Goal: Find specific fact: Find contact information

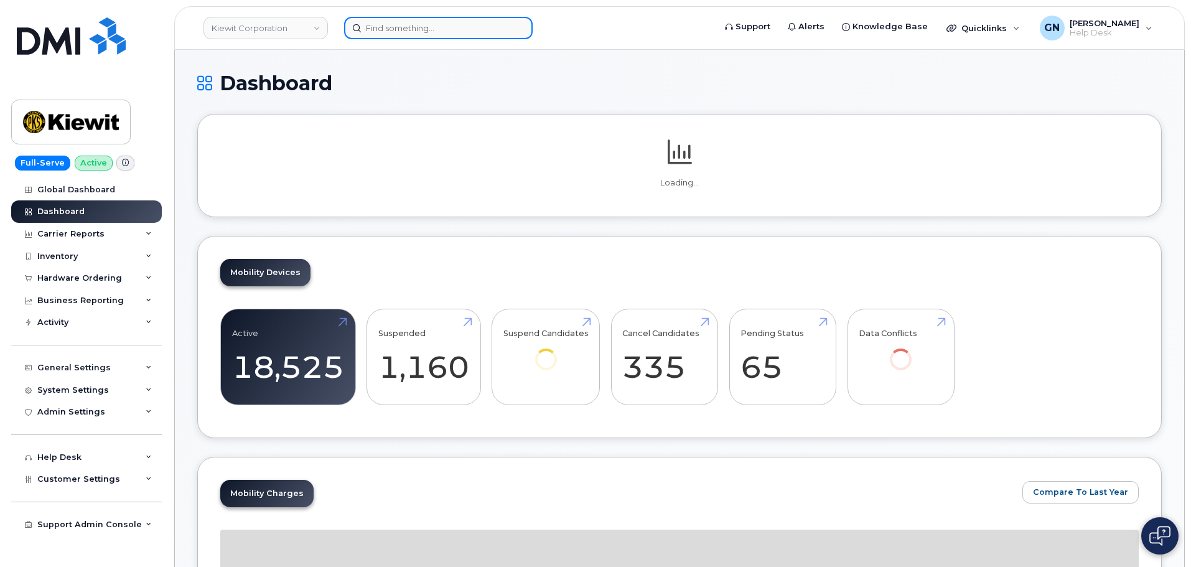
click at [414, 34] on input at bounding box center [438, 28] width 189 height 22
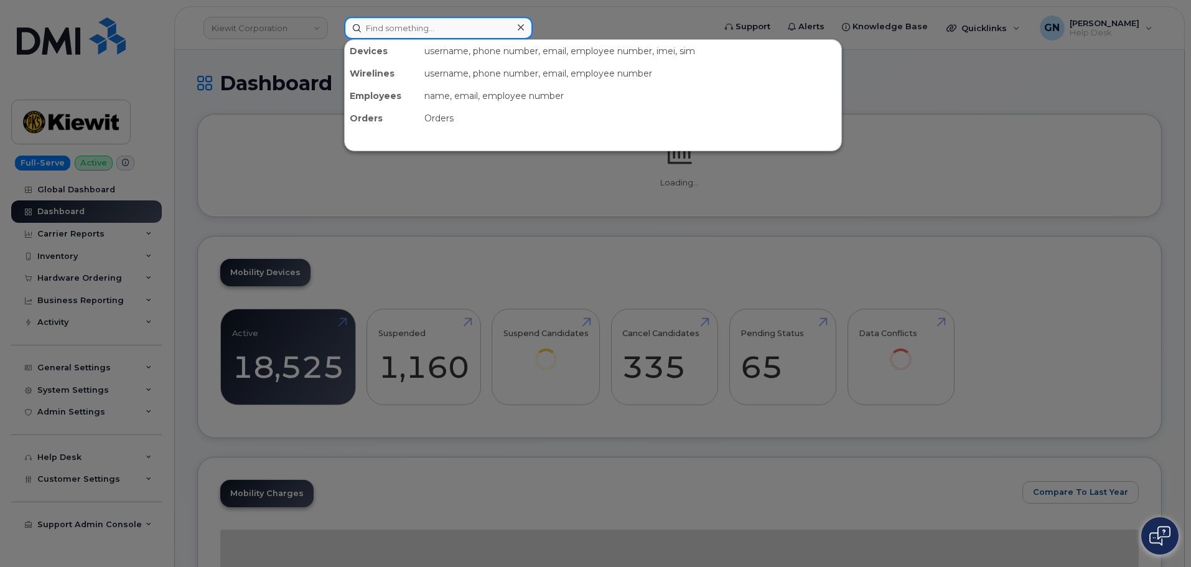
paste input "6616198646"
type input "6616198646"
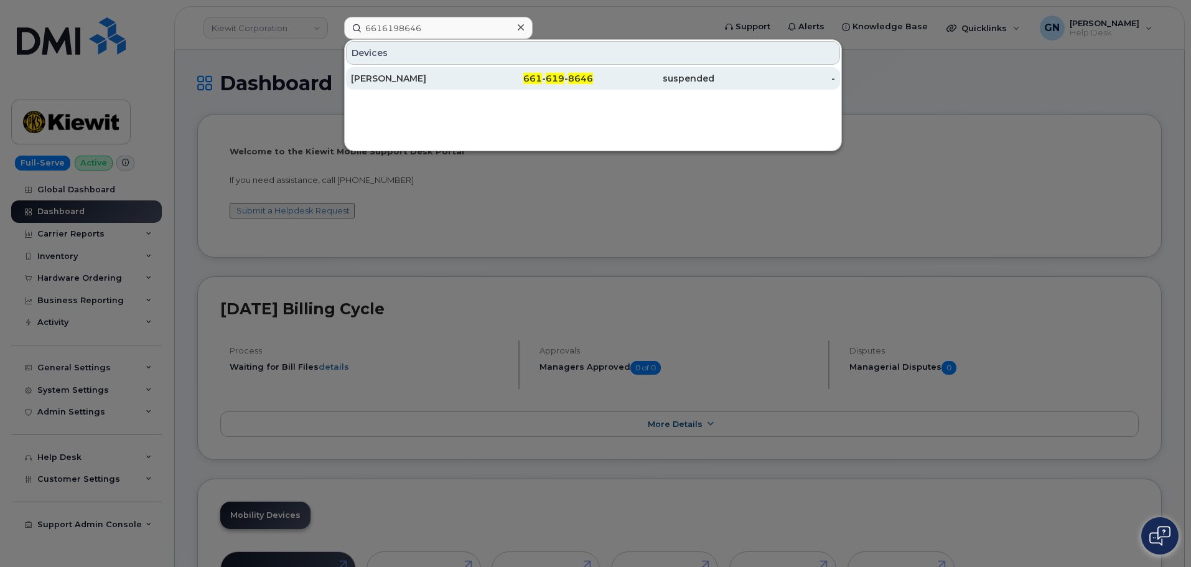
click at [428, 81] on div "MIKE MAY" at bounding box center [411, 78] width 121 height 12
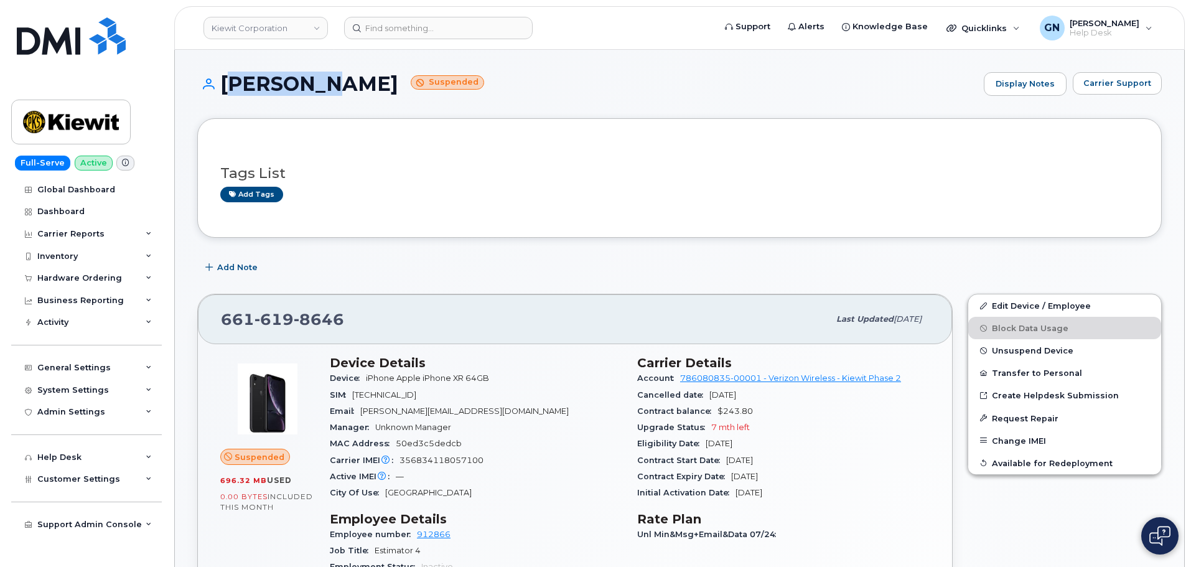
drag, startPoint x: 259, startPoint y: 72, endPoint x: 226, endPoint y: 77, distance: 33.5
click at [226, 77] on h1 "MIKE MAY Suspended" at bounding box center [587, 84] width 780 height 22
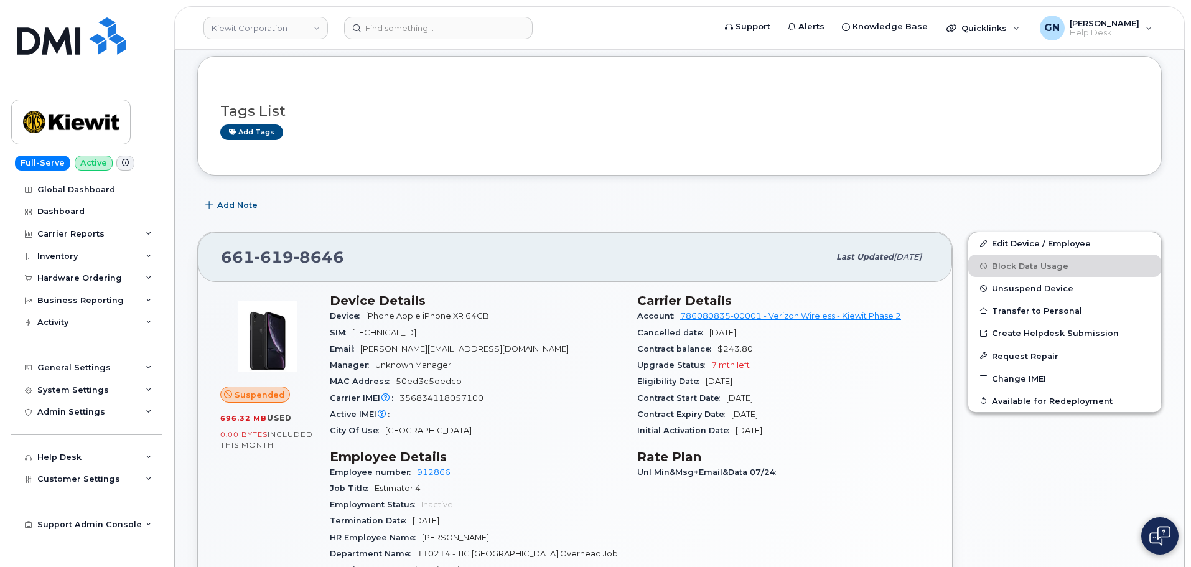
scroll to position [124, 0]
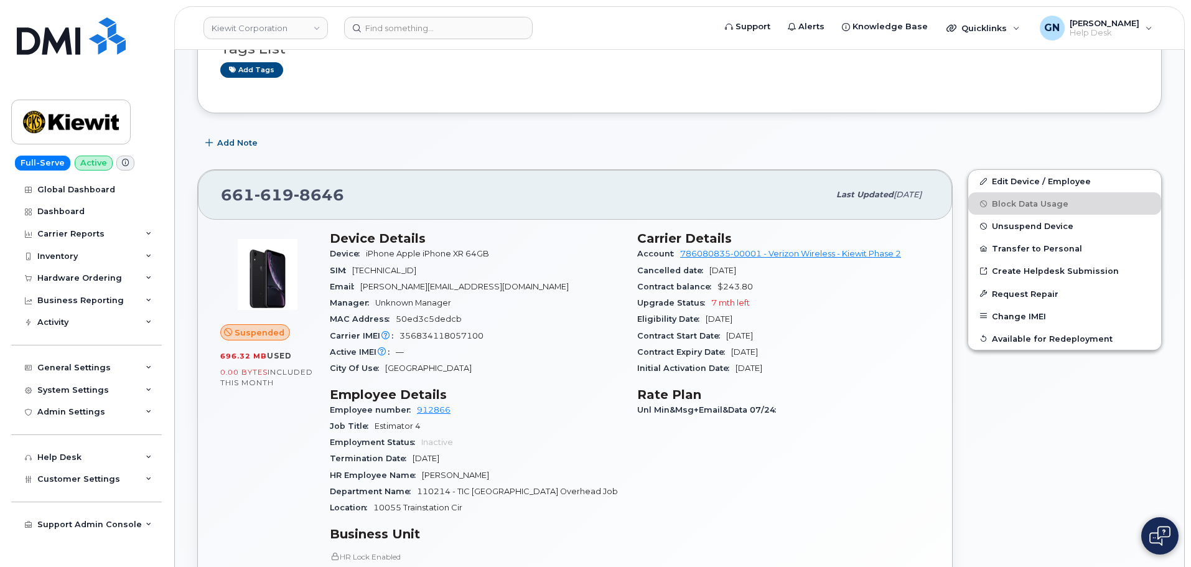
click at [240, 195] on span "661 619 8646" at bounding box center [282, 194] width 123 height 19
drag, startPoint x: 240, startPoint y: 195, endPoint x: 301, endPoint y: 189, distance: 61.9
click at [301, 189] on span "661 619 8646" at bounding box center [282, 194] width 123 height 19
copy span "661 619 8646"
click at [99, 122] on img at bounding box center [71, 122] width 96 height 36
